Goal: Transaction & Acquisition: Obtain resource

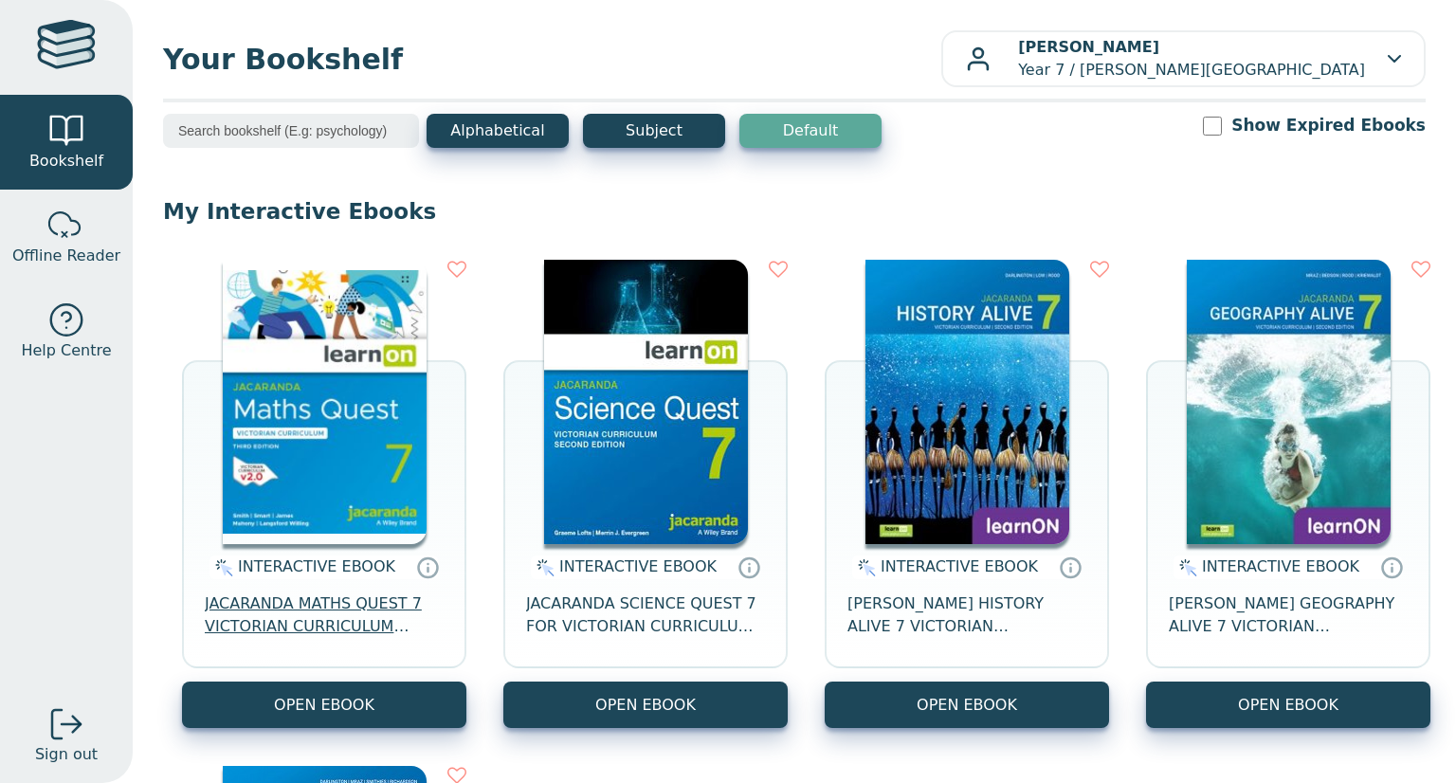
click at [378, 627] on span "JACARANDA MATHS QUEST 7 VICTORIAN CURRICULUM LEARNON EBOOK 3E" at bounding box center [324, 614] width 239 height 45
drag, startPoint x: 333, startPoint y: 621, endPoint x: 357, endPoint y: 613, distance: 25.8
click at [358, 612] on span "JACARANDA MATHS QUEST 7 VICTORIAN CURRICULUM LEARNON EBOOK 3E" at bounding box center [324, 614] width 239 height 45
click at [158, 608] on div "Your Bookshelf [PERSON_NAME] Year 7 / [PERSON_NAME][GEOGRAPHIC_DATA][DEMOGRAPHI…" at bounding box center [794, 391] width 1323 height 783
drag, startPoint x: 202, startPoint y: 604, endPoint x: 412, endPoint y: 645, distance: 214.5
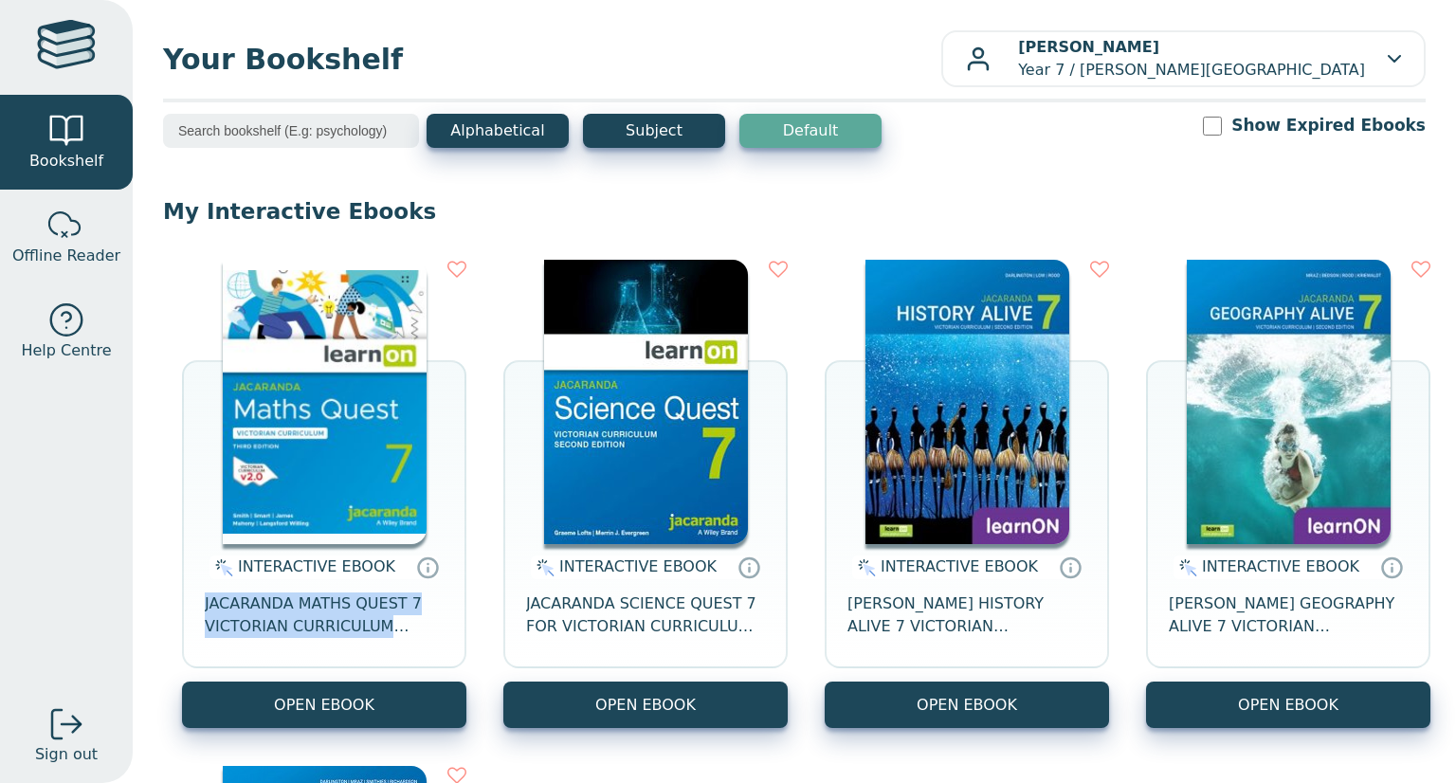
click at [412, 644] on div "INTERACTIVE EBOOK JACARANDA MATHS QUEST 7 VICTORIAN CURRICULUM LEARNON EBOOK 3E" at bounding box center [324, 612] width 284 height 137
copy span "JACARANDA MATHS QUEST 7 VICTORIAN CURRICULUM LEARNON EBOOK 3E"
